Goal: Find contact information: Find contact information

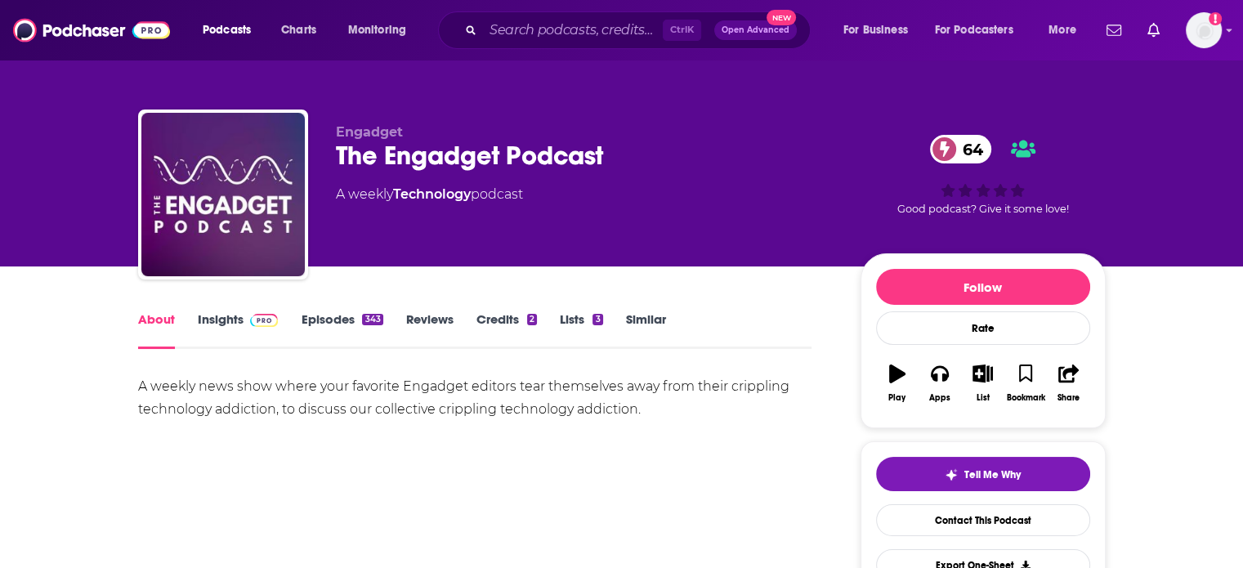
click at [219, 320] on link "Insights" at bounding box center [238, 330] width 81 height 38
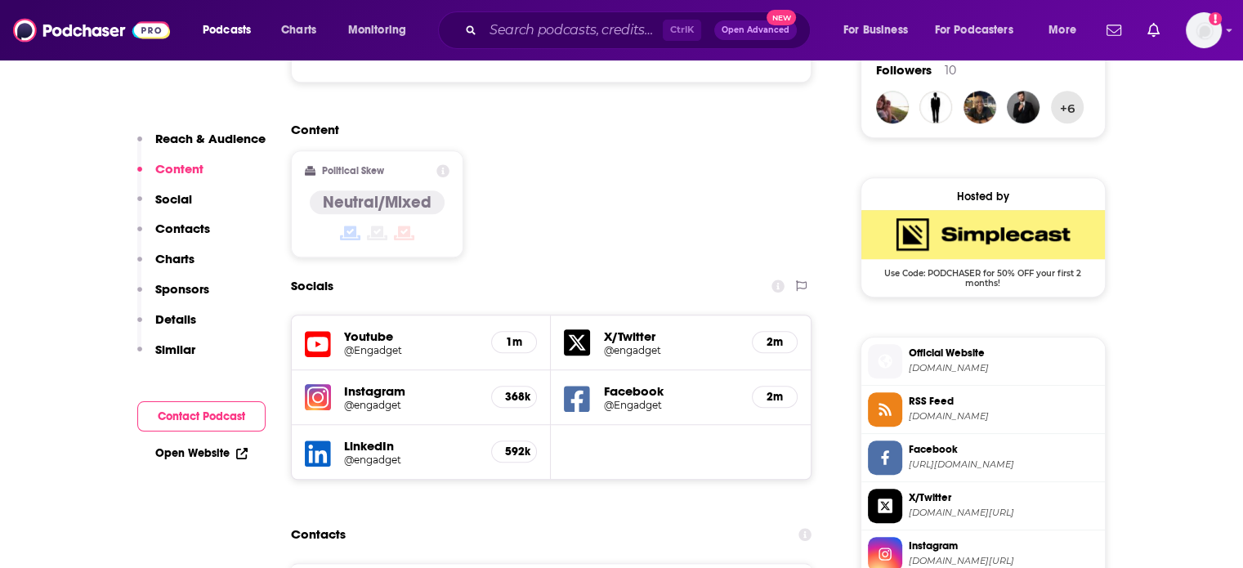
scroll to position [1471, 0]
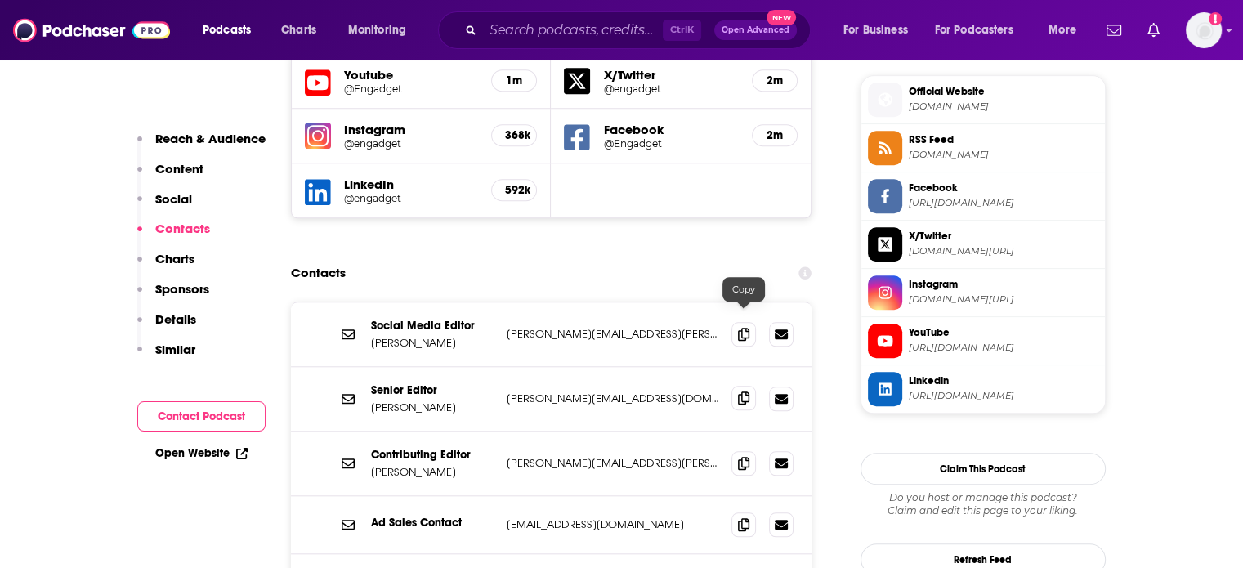
click at [747, 392] on icon at bounding box center [743, 398] width 11 height 13
click at [748, 386] on span at bounding box center [744, 398] width 25 height 25
click at [747, 456] on icon at bounding box center [743, 462] width 11 height 13
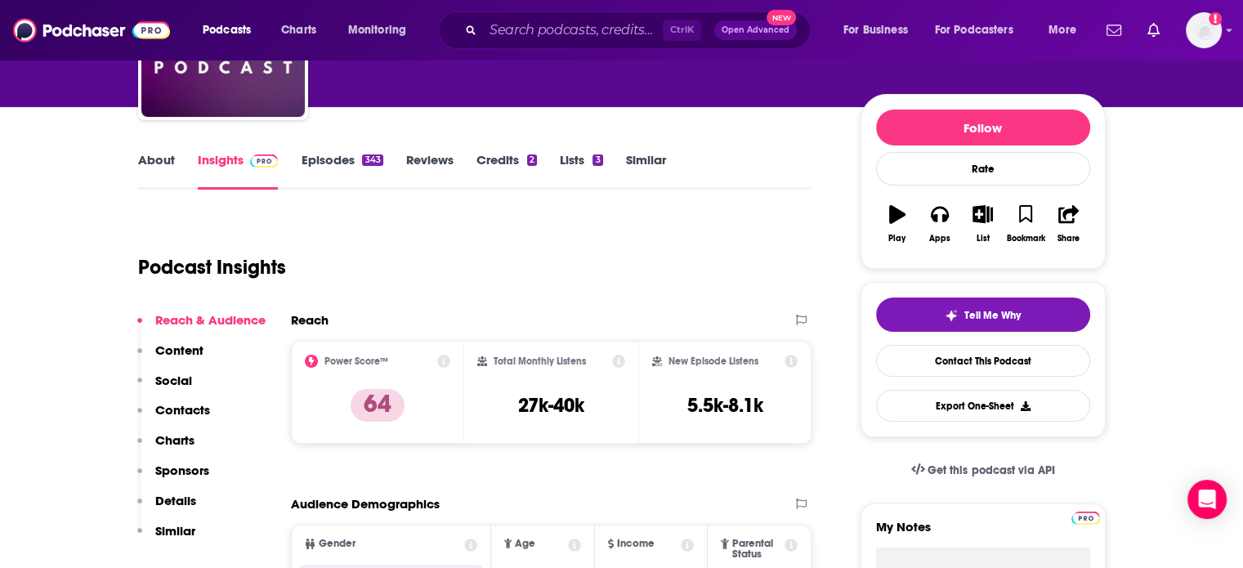
scroll to position [0, 0]
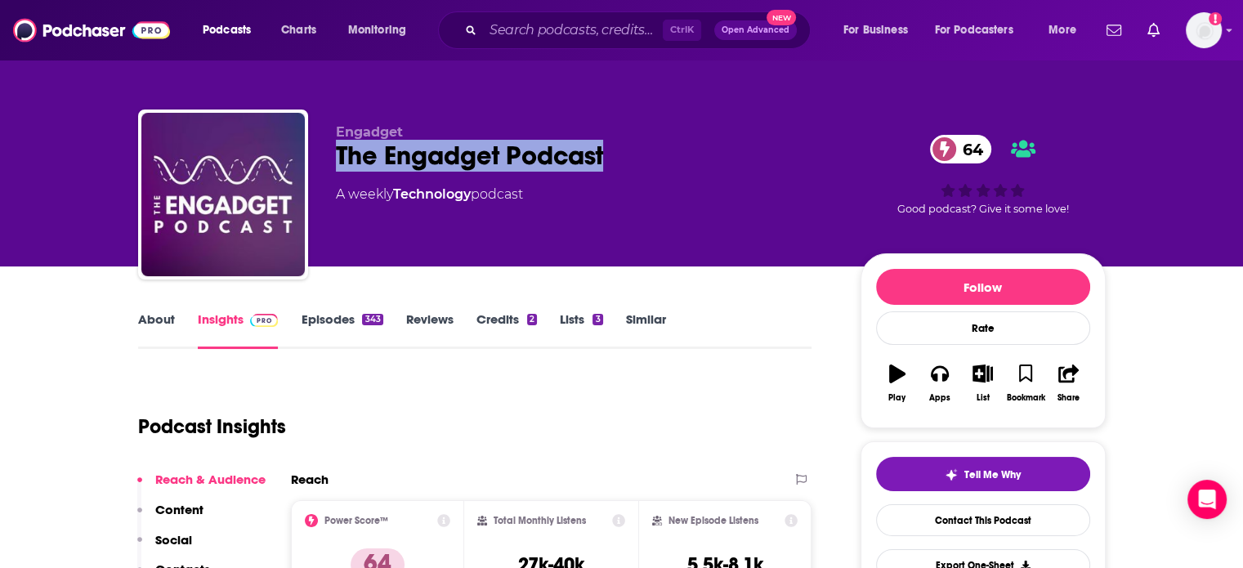
drag, startPoint x: 640, startPoint y: 146, endPoint x: 389, endPoint y: 147, distance: 250.9
click at [336, 164] on div "The Engadget Podcast 64" at bounding box center [585, 156] width 499 height 32
copy h2 "The Engadget Podcast"
